Goal: Transaction & Acquisition: Obtain resource

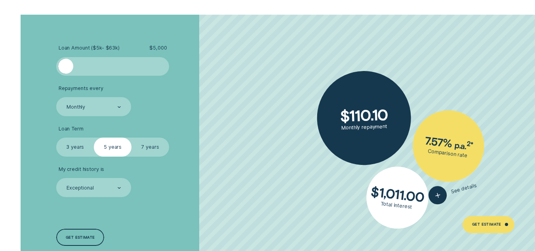
scroll to position [1292, 0]
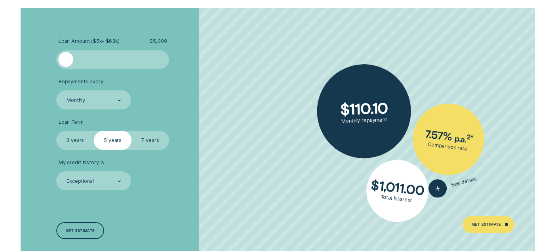
drag, startPoint x: 541, startPoint y: 12, endPoint x: 539, endPoint y: 85, distance: 72.9
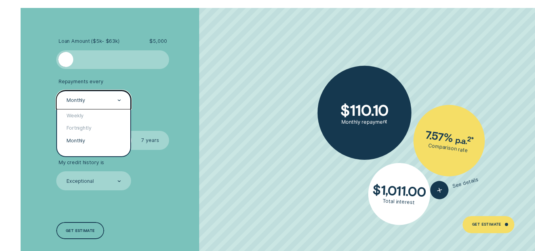
click at [122, 94] on div "Monthly" at bounding box center [93, 99] width 75 height 19
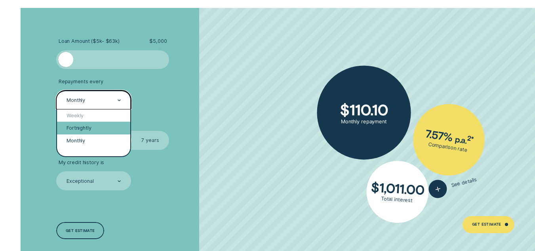
click at [96, 129] on div "Fortnightly" at bounding box center [93, 128] width 73 height 13
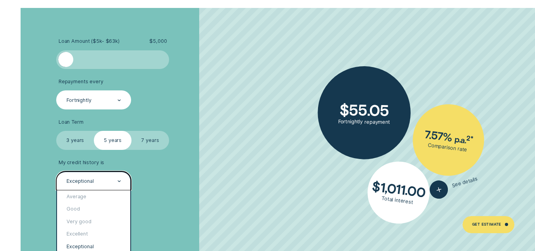
click at [117, 181] on div "Exceptional" at bounding box center [93, 181] width 55 height 7
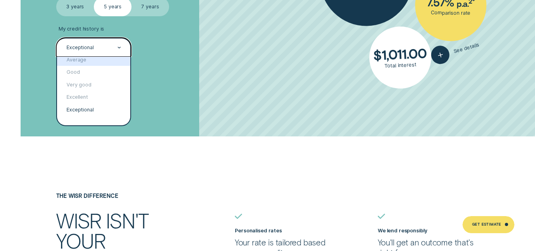
scroll to position [0, 0]
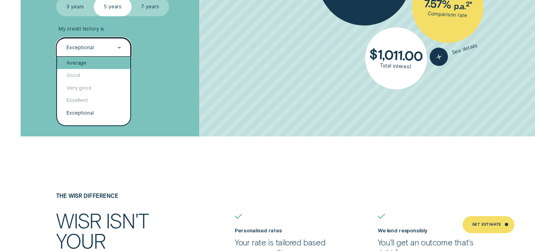
click at [107, 61] on div "Average" at bounding box center [93, 63] width 73 height 13
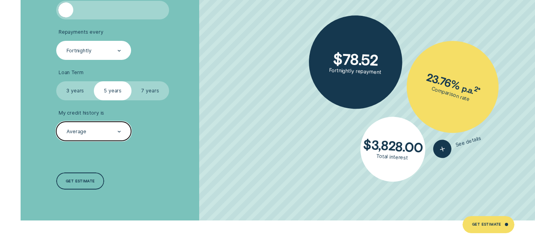
scroll to position [1328, 0]
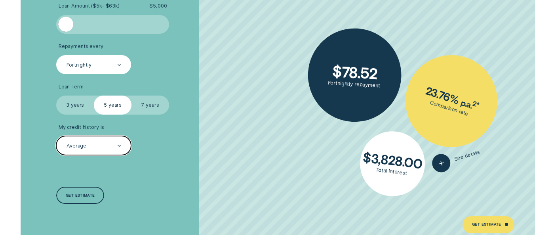
click at [115, 66] on div "Fortnightly" at bounding box center [93, 64] width 55 height 7
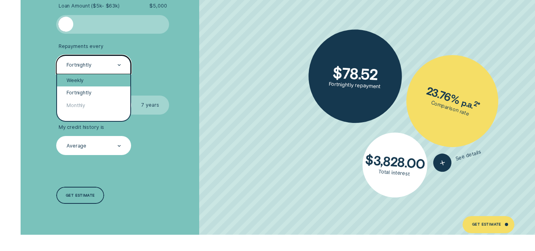
click at [111, 80] on div "Weekly" at bounding box center [93, 80] width 73 height 13
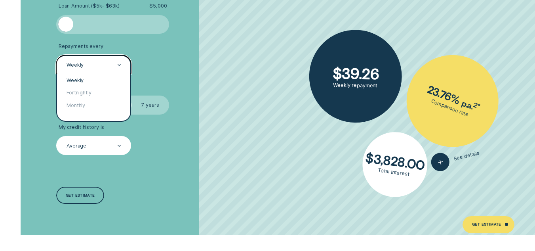
click at [118, 62] on div at bounding box center [120, 65] width 4 height 18
click at [87, 92] on div "Fortnightly" at bounding box center [93, 92] width 73 height 13
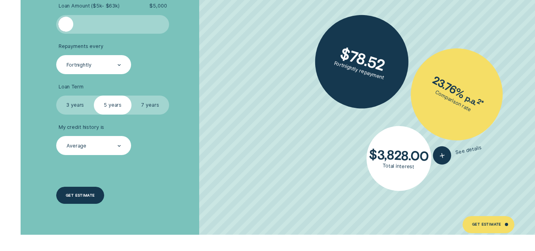
click at [67, 202] on div "Get estimate" at bounding box center [80, 195] width 48 height 17
